Goal: Information Seeking & Learning: Learn about a topic

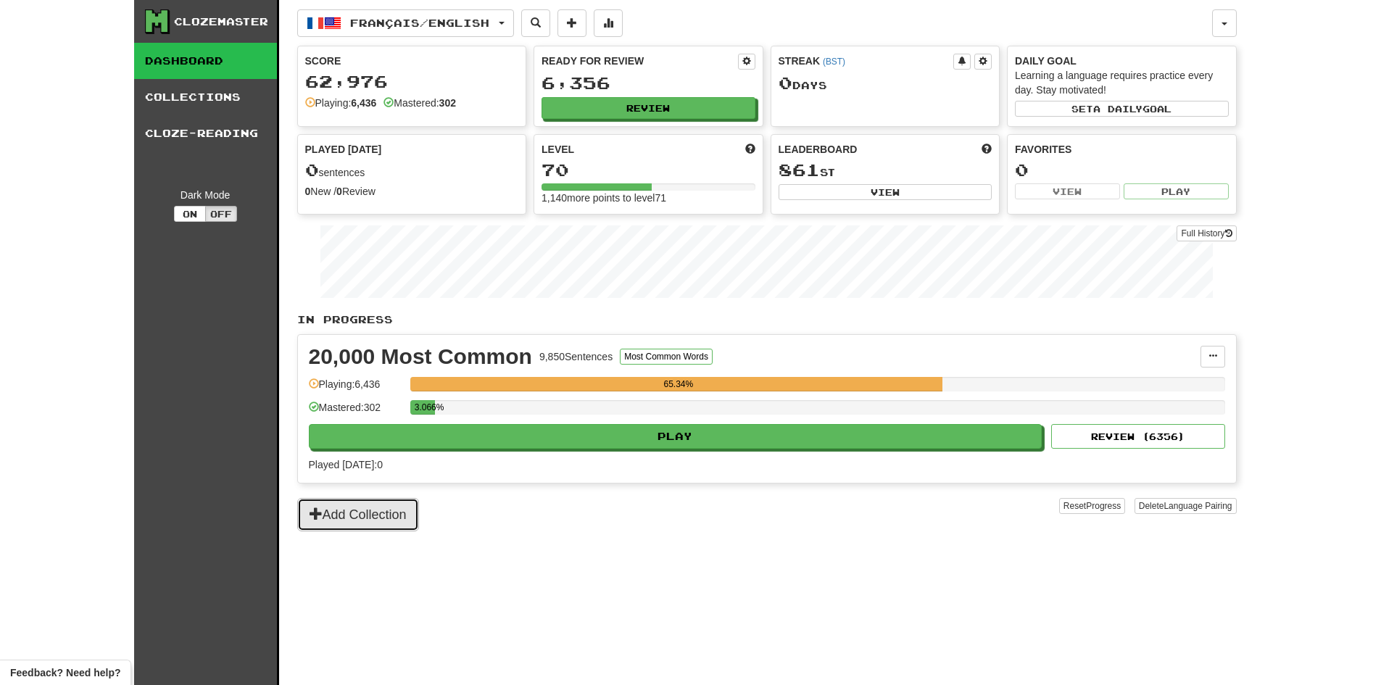
click at [393, 510] on button "Add Collection" at bounding box center [358, 514] width 122 height 33
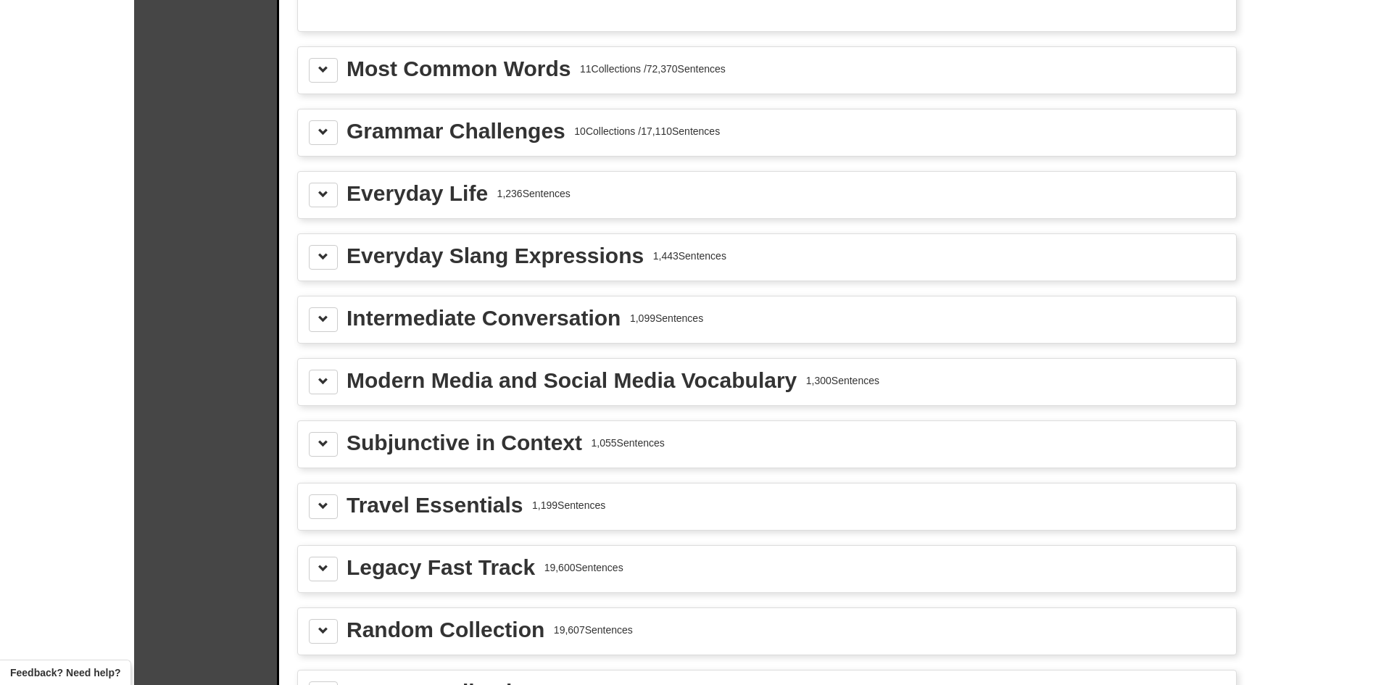
scroll to position [1668, 0]
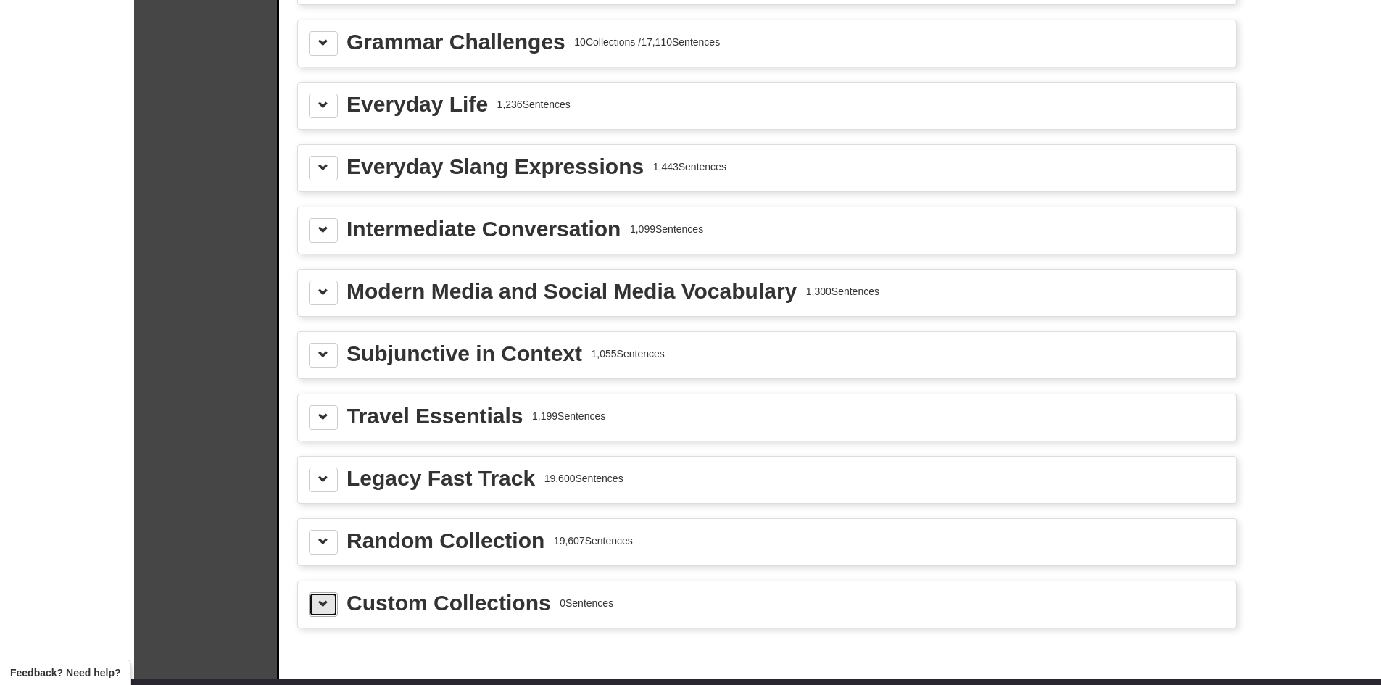
click at [324, 606] on span at bounding box center [323, 604] width 10 height 10
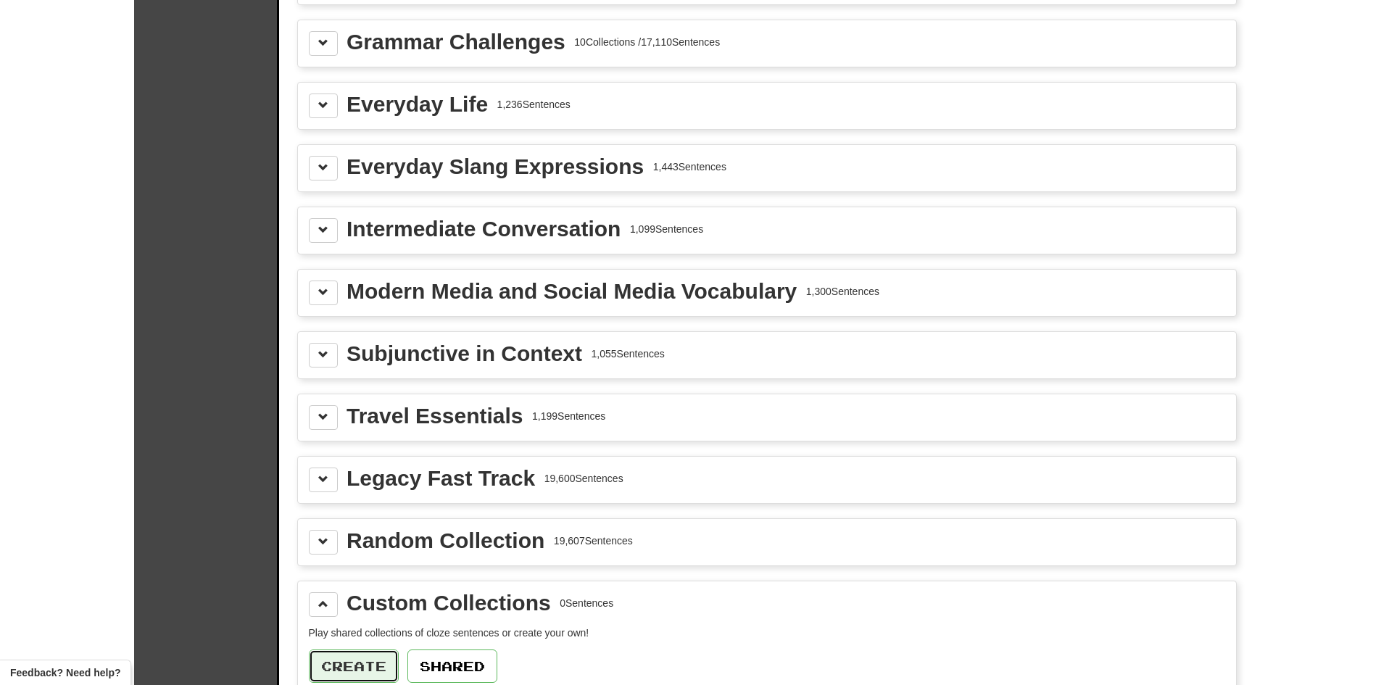
click at [359, 656] on button "Create" at bounding box center [354, 666] width 90 height 33
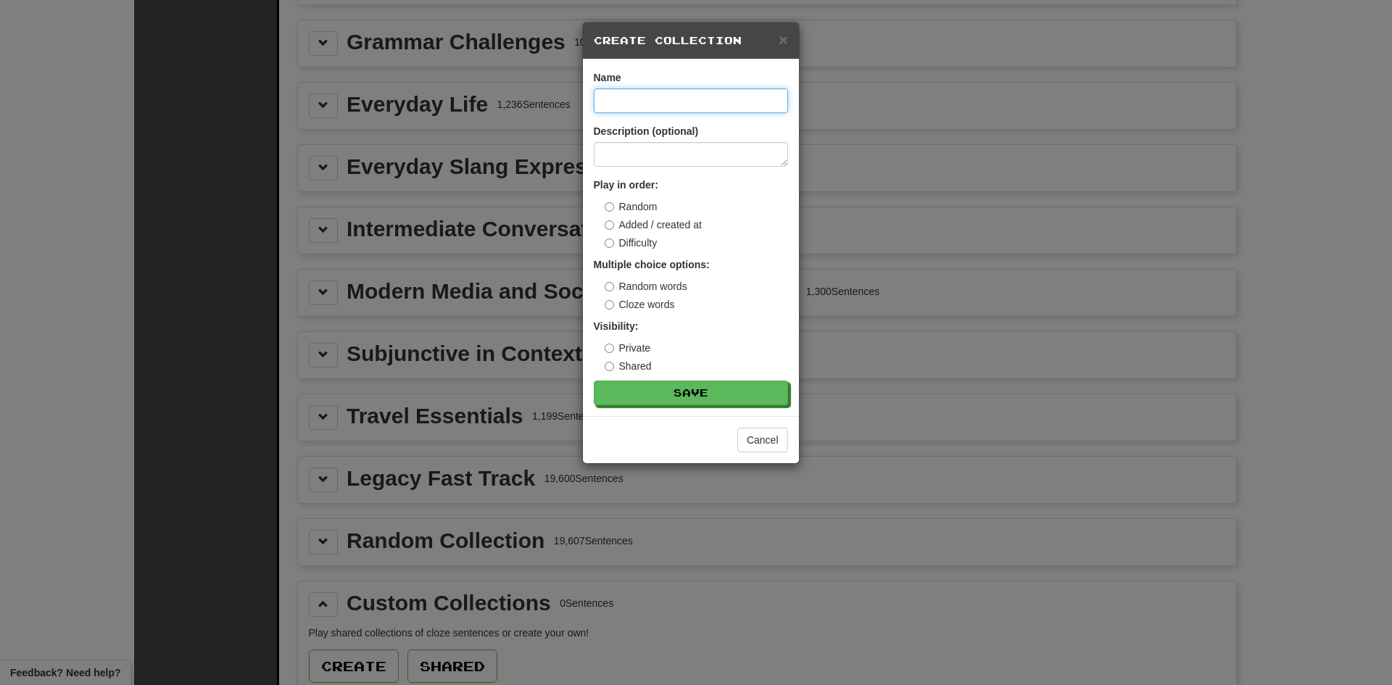
click at [652, 98] on input at bounding box center [691, 100] width 194 height 25
click at [1271, 122] on div "× Create Collection Name Description (optional) Play in order: Random Added / c…" at bounding box center [696, 342] width 1392 height 685
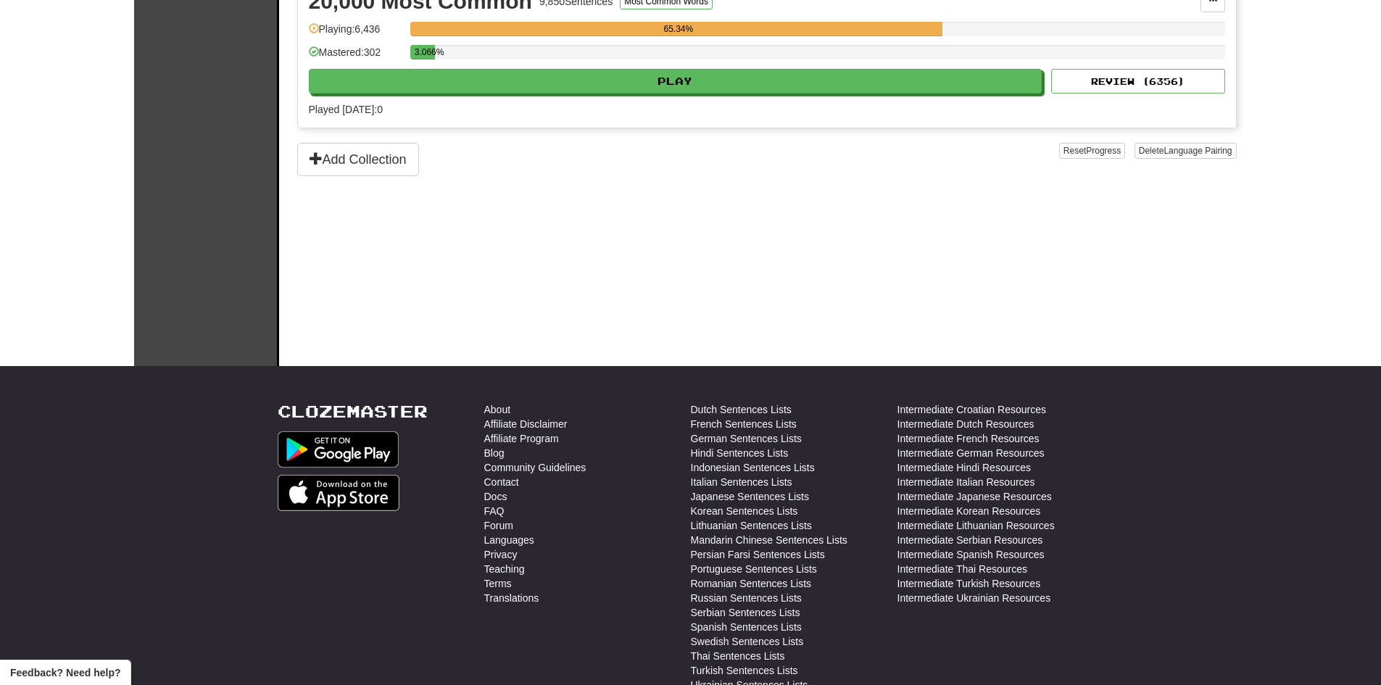
scroll to position [370, 0]
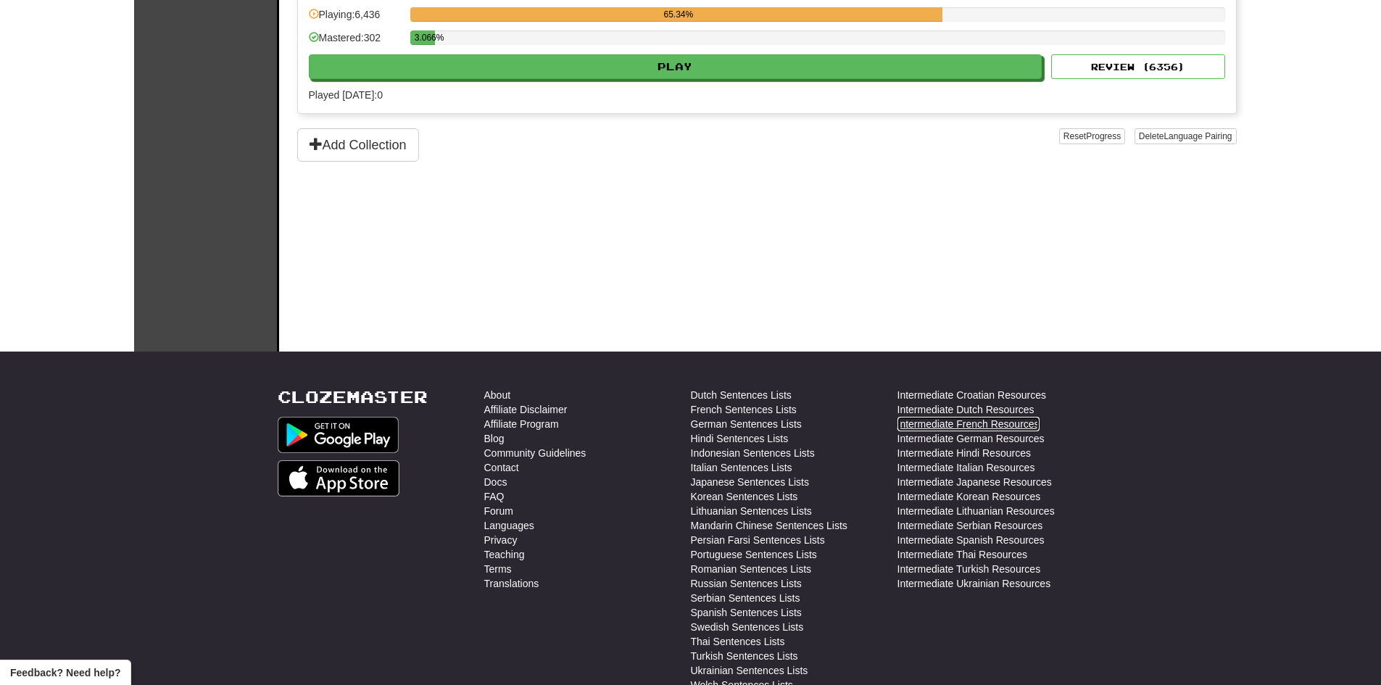
click at [964, 423] on link "Intermediate French Resources" at bounding box center [969, 424] width 142 height 15
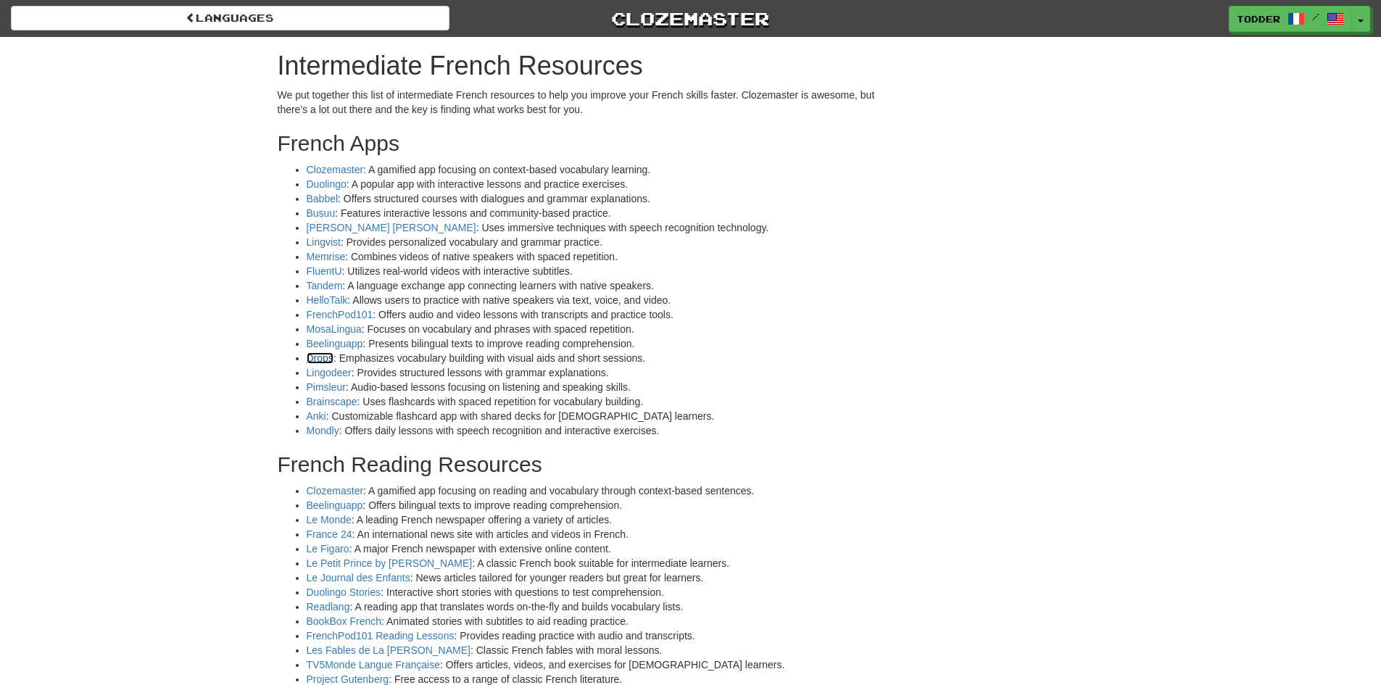
click at [320, 356] on link "Drops" at bounding box center [320, 358] width 27 height 12
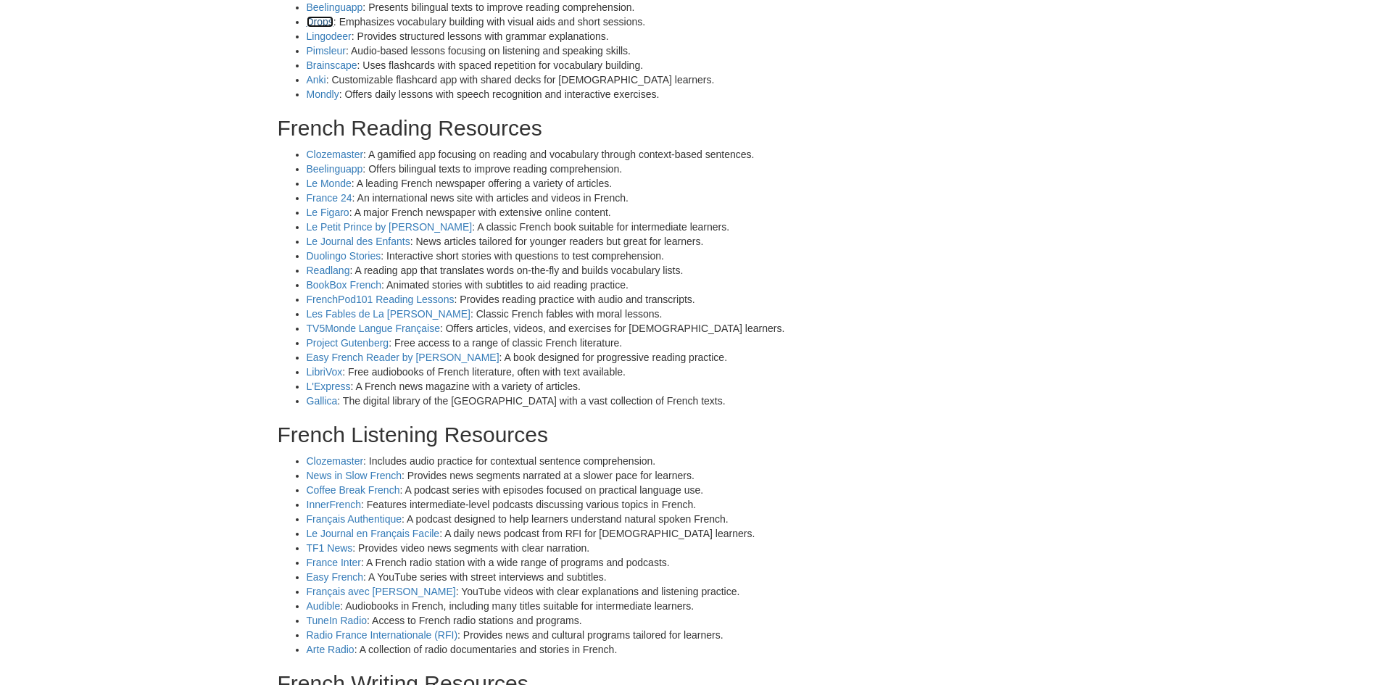
scroll to position [363, 0]
